Goal: Use online tool/utility: Use online tool/utility

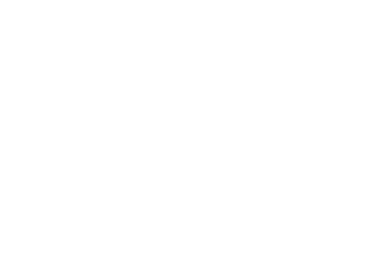
drag, startPoint x: 0, startPoint y: 54, endPoint x: -49, endPoint y: 52, distance: 49.0
click at [0, 0] on html at bounding box center [186, 0] width 373 height 0
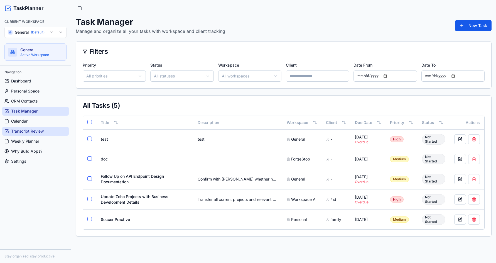
click at [35, 132] on span "Transcript Review" at bounding box center [27, 131] width 33 height 6
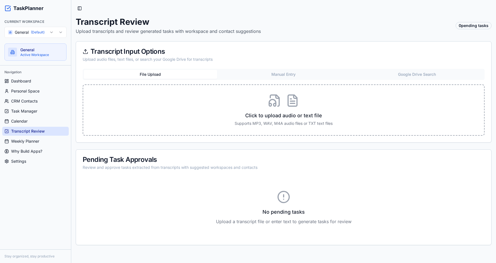
click at [198, 101] on div "Click to upload audio or text file Supports MP3, WAV, M4A audio files or TXT te…" at bounding box center [283, 110] width 383 height 32
click at [0, 0] on input "Click to upload audio or text file Supports MP3, WAV, M4A audio files or TXT te…" at bounding box center [0, 0] width 0 height 0
click at [273, 77] on button "Manual Entry" at bounding box center [283, 74] width 133 height 9
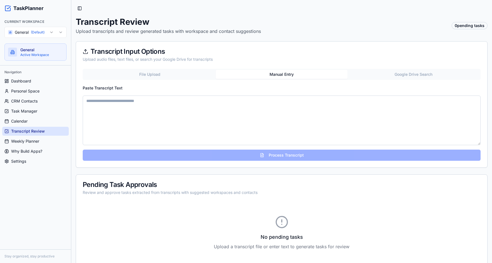
click at [258, 115] on textarea "Paste Transcript Text" at bounding box center [282, 120] width 398 height 50
paste textarea "**********"
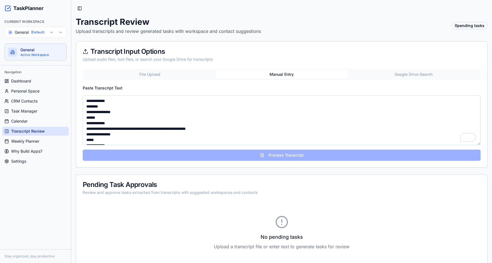
scroll to position [5070, 0]
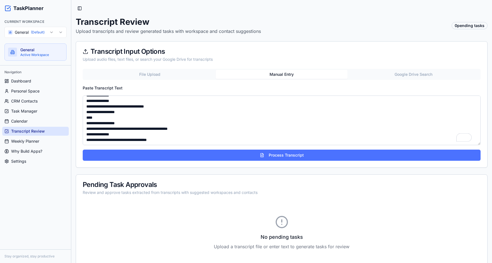
type textarea "**********"
click at [283, 152] on button "Process Transcript" at bounding box center [282, 155] width 398 height 11
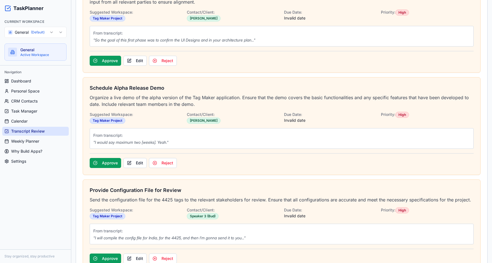
scroll to position [195, 0]
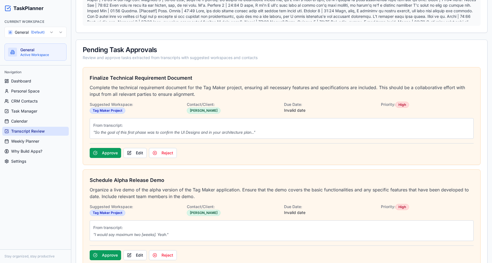
click at [136, 159] on div "Finalize Technical Requirement Document Complete the technical requirement docu…" at bounding box center [281, 115] width 397 height 97
click at [134, 153] on button "Edit" at bounding box center [134, 153] width 23 height 10
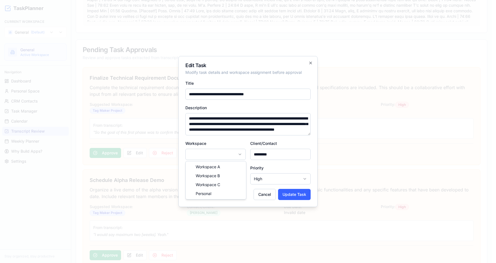
click at [268, 195] on button "Cancel" at bounding box center [265, 194] width 22 height 11
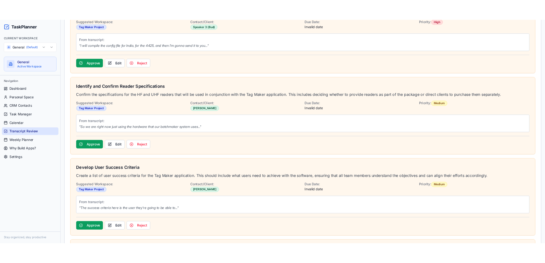
scroll to position [501, 0]
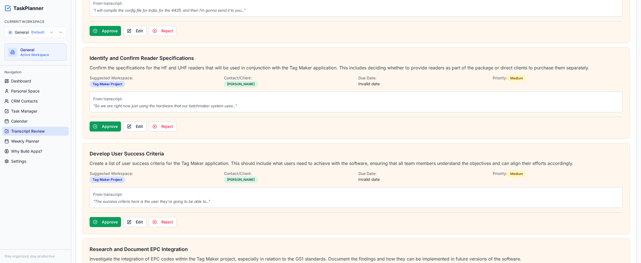
click at [496, 124] on div "Approve Edit Reject" at bounding box center [356, 124] width 533 height 15
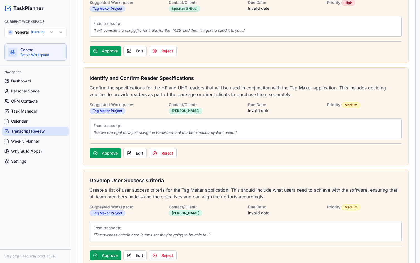
scroll to position [5418, 0]
click at [330, 134] on p "" So we are right now just using the hardware that our batchmaker system uses..…" at bounding box center [245, 133] width 305 height 6
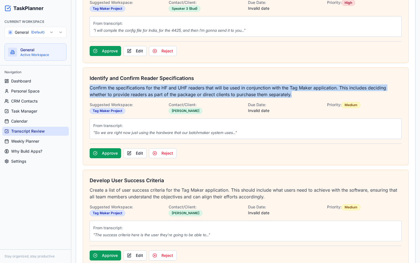
drag, startPoint x: 89, startPoint y: 87, endPoint x: 297, endPoint y: 93, distance: 208.4
click at [297, 93] on div "Identify and Confirm Reader Specifications Confirm the specifications for the H…" at bounding box center [245, 116] width 325 height 97
copy p "Confirm the specifications for the HF and UHF readers that will be used in conj…"
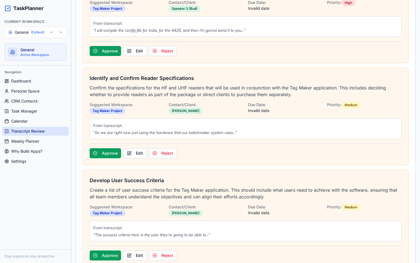
click at [300, 114] on div "Identify and Confirm Reader Specifications Confirm the specifications for the H…" at bounding box center [246, 106] width 312 height 65
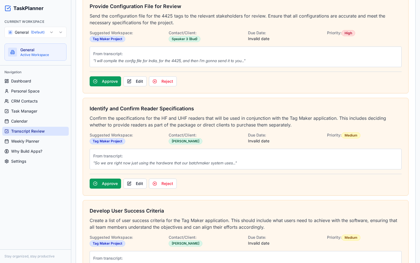
scroll to position [418, 0]
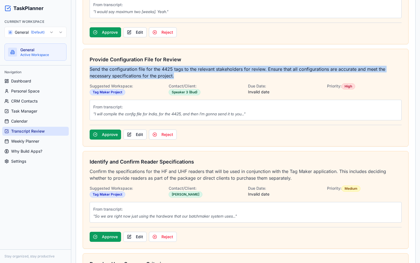
drag, startPoint x: 110, startPoint y: 69, endPoint x: 185, endPoint y: 74, distance: 75.1
click at [185, 74] on p "Send the configuration file for the 4425 tags to the relevant stakeholders for …" at bounding box center [246, 72] width 312 height 13
copy p "Send the configuration file for the 4425 tags to the relevant stakeholders for …"
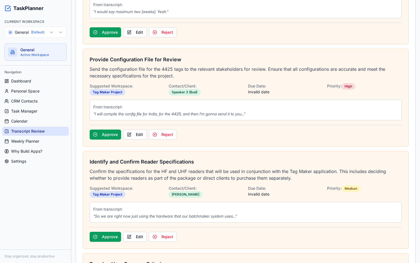
click at [300, 91] on p "Invalid date" at bounding box center [285, 92] width 75 height 6
drag, startPoint x: 87, startPoint y: 58, endPoint x: 207, endPoint y: 58, distance: 120.3
click at [207, 58] on div "Provide Configuration File for Review Send the configuration file for the 4425 …" at bounding box center [245, 97] width 325 height 97
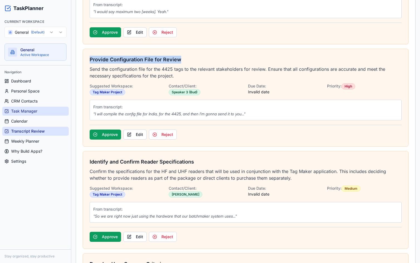
copy h3 "Provide Configuration File for Review"
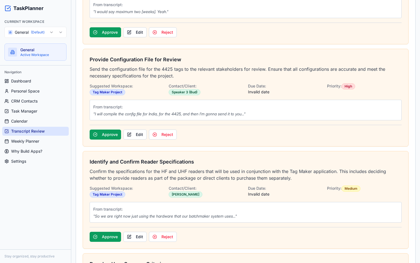
click at [318, 228] on div "Approve Edit Reject" at bounding box center [246, 234] width 312 height 15
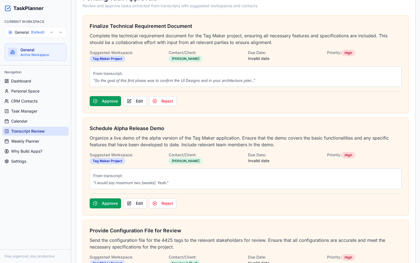
scroll to position [195, 0]
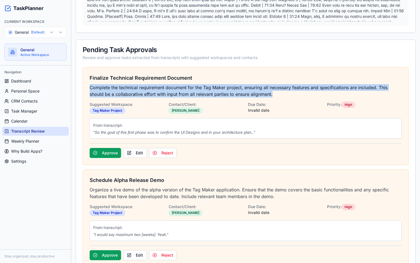
drag, startPoint x: 89, startPoint y: 87, endPoint x: 292, endPoint y: 94, distance: 203.1
click at [292, 94] on div "Finalize Technical Requirement Document Complete the technical requirement docu…" at bounding box center [245, 115] width 325 height 97
copy p "Complete the technical requirement document for the Tag Maker project, ensuring…"
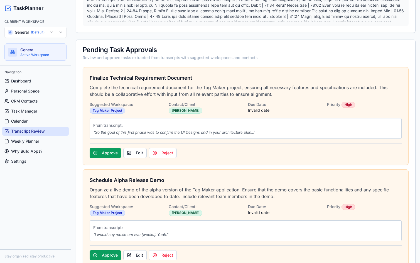
click at [324, 109] on div "Suggested Workspace: Tag Maker Project Contact/Client: [PERSON_NAME] Due Date: …" at bounding box center [246, 107] width 312 height 13
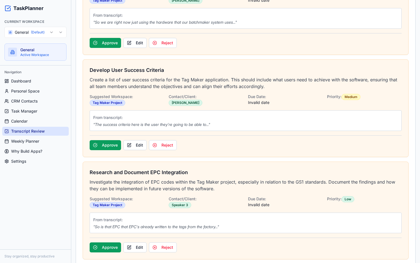
scroll to position [612, 0]
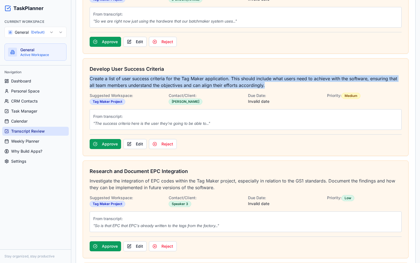
drag, startPoint x: 91, startPoint y: 77, endPoint x: 271, endPoint y: 84, distance: 180.5
click at [271, 84] on p "Create a list of user success criteria for the Tag Maker application. This shou…" at bounding box center [246, 81] width 312 height 13
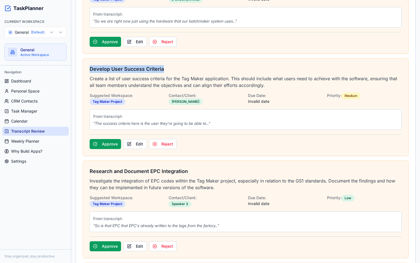
drag, startPoint x: 136, startPoint y: 68, endPoint x: 171, endPoint y: 67, distance: 34.8
click at [171, 67] on h3 "Develop User Success Criteria" at bounding box center [246, 69] width 312 height 8
copy h3 "Develop User Success Criteria"
drag, startPoint x: 320, startPoint y: 134, endPoint x: 279, endPoint y: 144, distance: 42.1
click at [318, 134] on div "Develop User Success Criteria Create a list of user success criteria for the Ta…" at bounding box center [245, 106] width 325 height 97
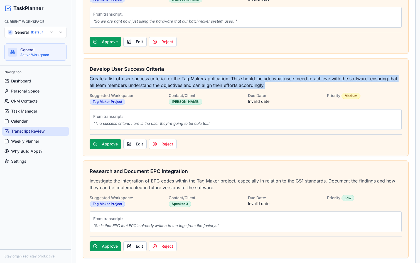
drag, startPoint x: 91, startPoint y: 80, endPoint x: 275, endPoint y: 86, distance: 184.1
click at [275, 86] on p "Create a list of user success criteria for the Tag Maker application. This shou…" at bounding box center [246, 81] width 312 height 13
copy p "Create a list of user success criteria for the Tag Maker application. This shou…"
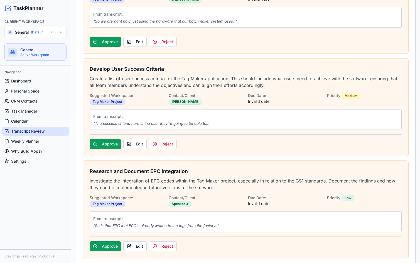
click at [336, 132] on div "Develop User Success Criteria Create a list of user success criteria for the Ta…" at bounding box center [245, 106] width 325 height 97
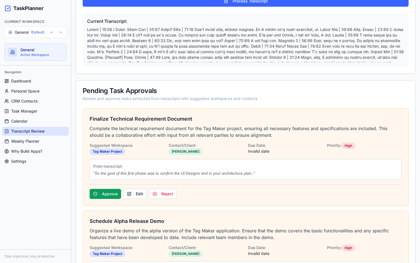
scroll to position [195, 0]
